Goal: Task Accomplishment & Management: Complete application form

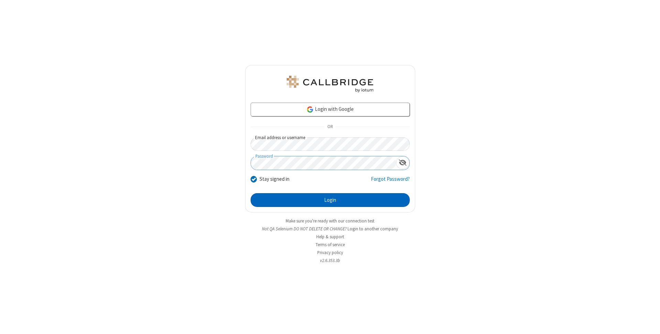
click at [330, 200] on button "Login" at bounding box center [330, 200] width 159 height 14
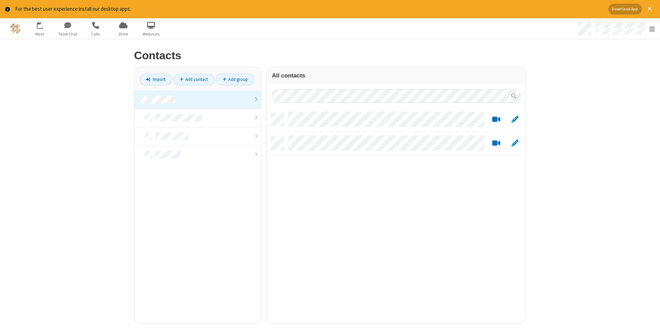
scroll to position [215, 259]
click at [194, 79] on link "Add contact" at bounding box center [194, 80] width 42 height 12
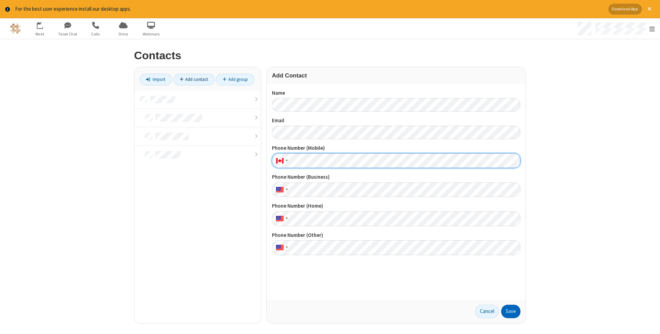
click at [511, 311] on button "Save" at bounding box center [511, 311] width 19 height 14
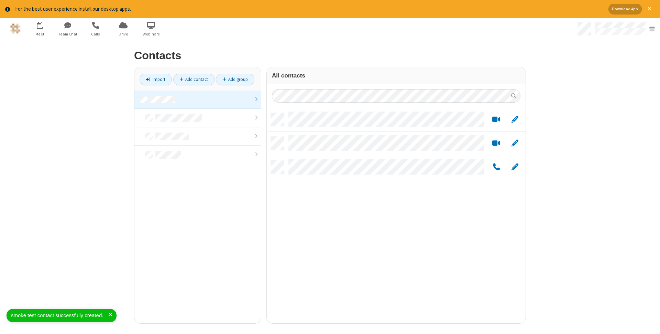
scroll to position [215, 259]
